Goal: Find specific page/section: Find specific page/section

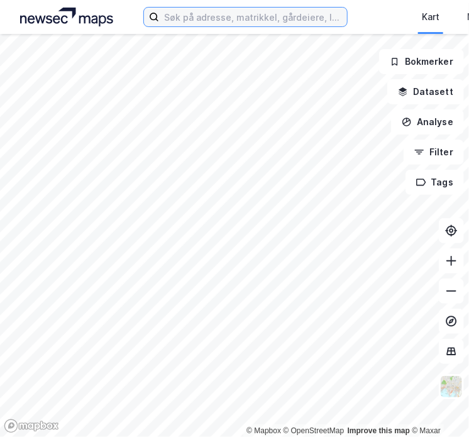
click at [178, 19] on input at bounding box center [253, 17] width 188 height 19
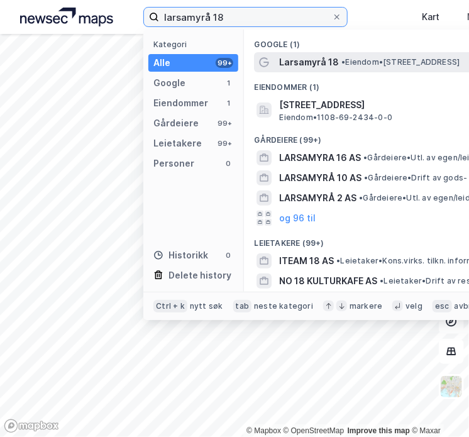
type input "larsamyrå 18"
click at [304, 62] on span "Larsamyrå 18" at bounding box center [309, 62] width 60 height 15
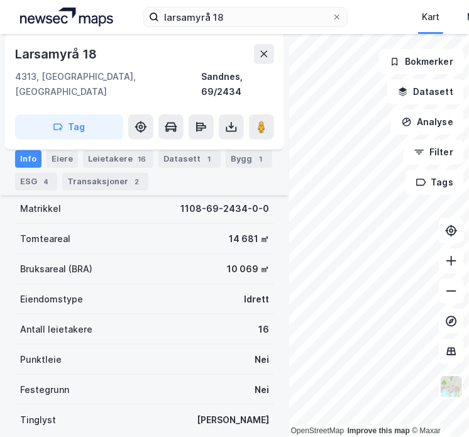
scroll to position [164, 0]
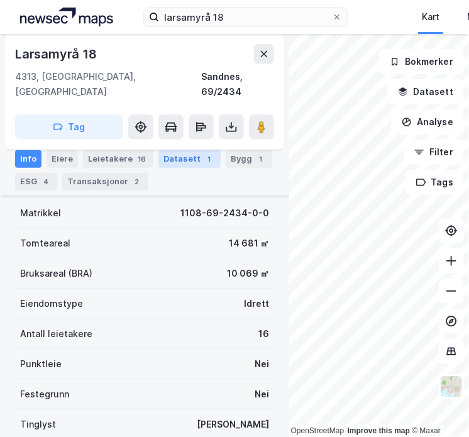
click at [185, 151] on div "Datasett 1" at bounding box center [189, 159] width 62 height 18
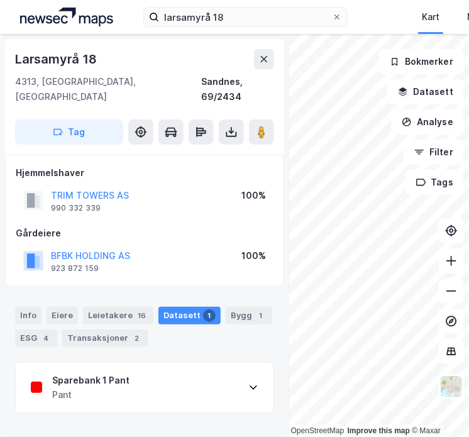
click at [248, 382] on icon at bounding box center [253, 387] width 10 height 10
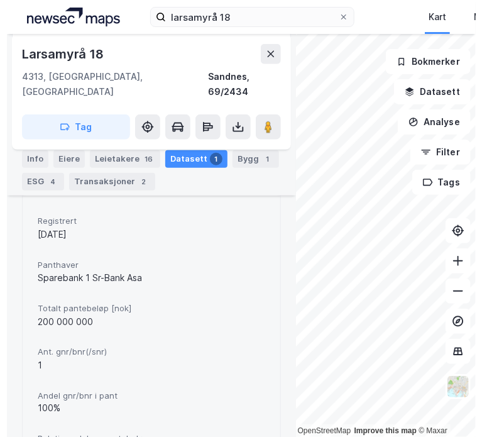
scroll to position [217, 0]
